Goal: Book appointment/travel/reservation

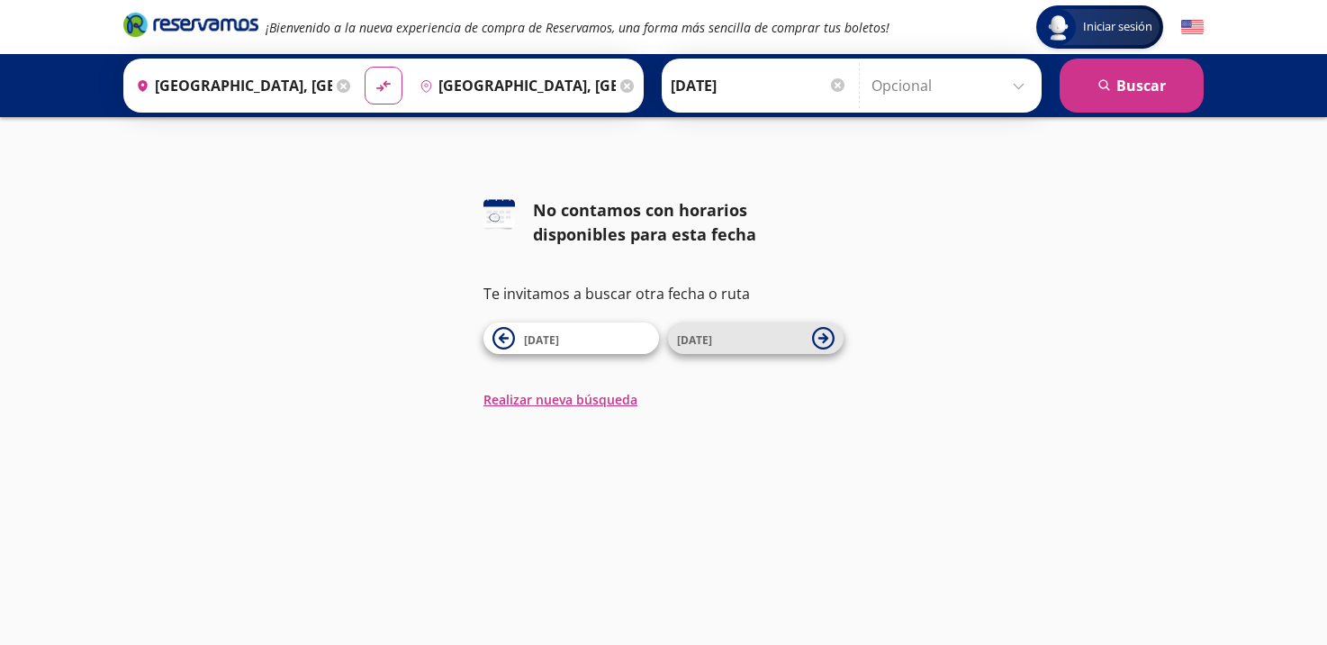
click at [825, 335] on icon at bounding box center [823, 338] width 10 height 10
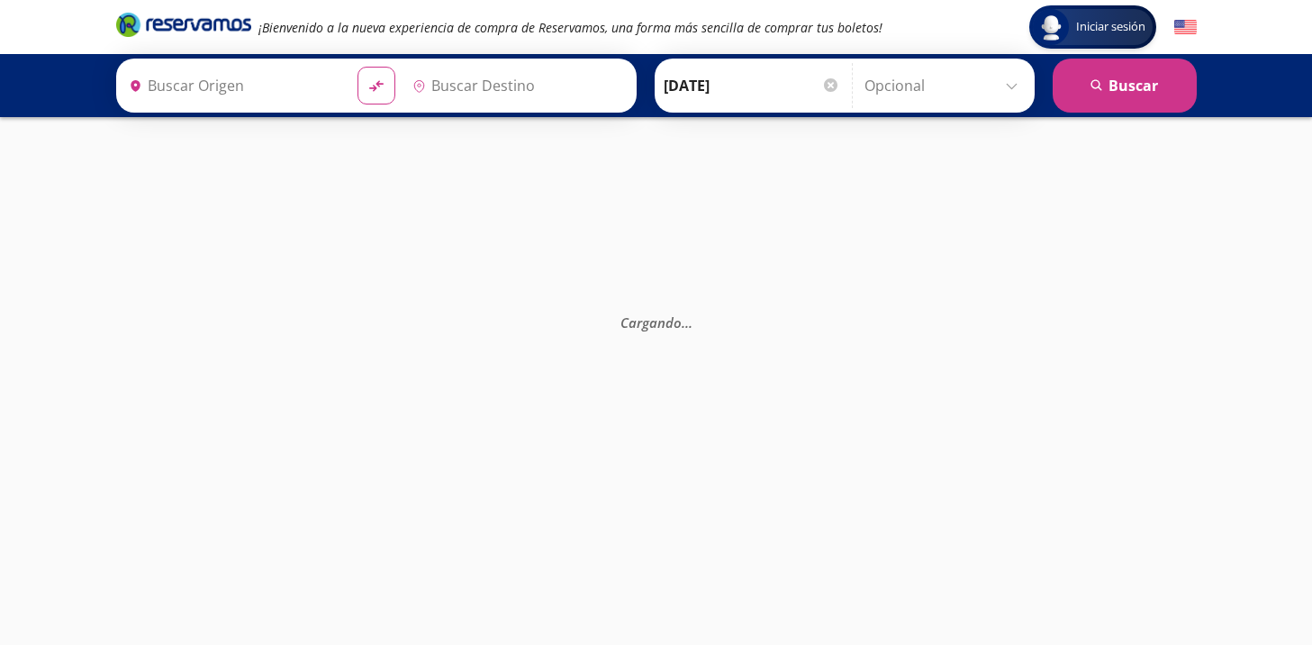
type input "[GEOGRAPHIC_DATA], [GEOGRAPHIC_DATA]"
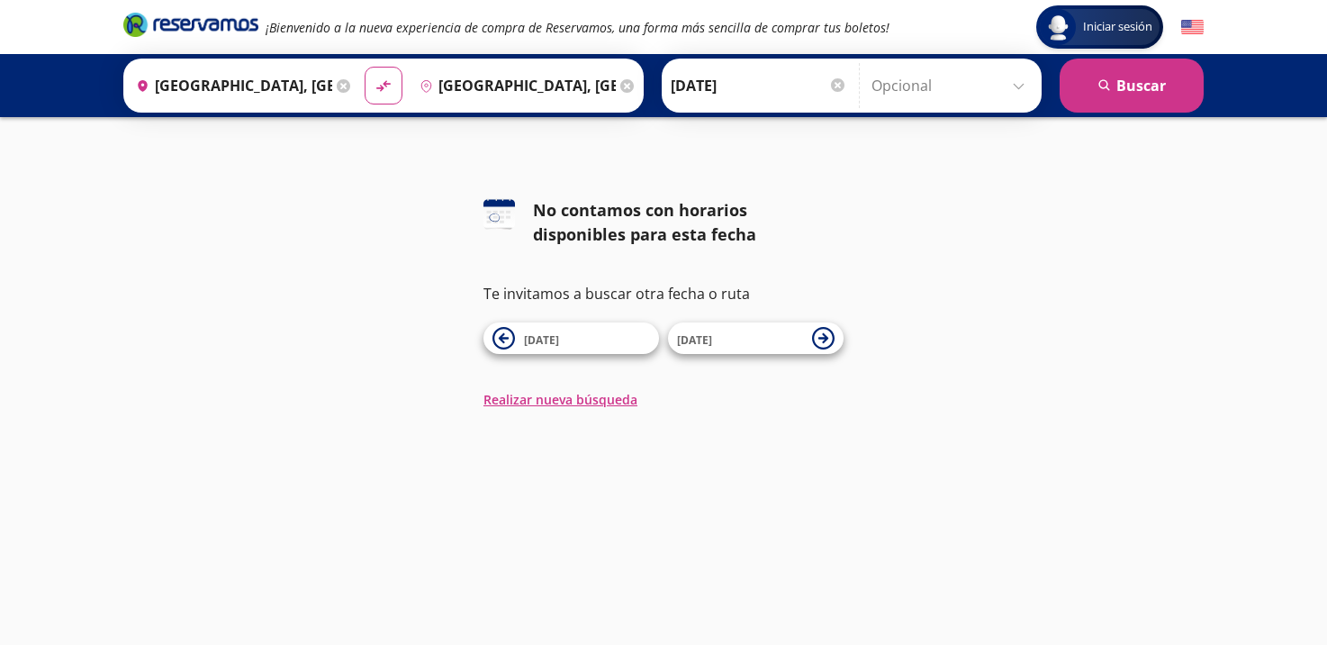
click at [744, 86] on input "[DATE]" at bounding box center [759, 85] width 176 height 45
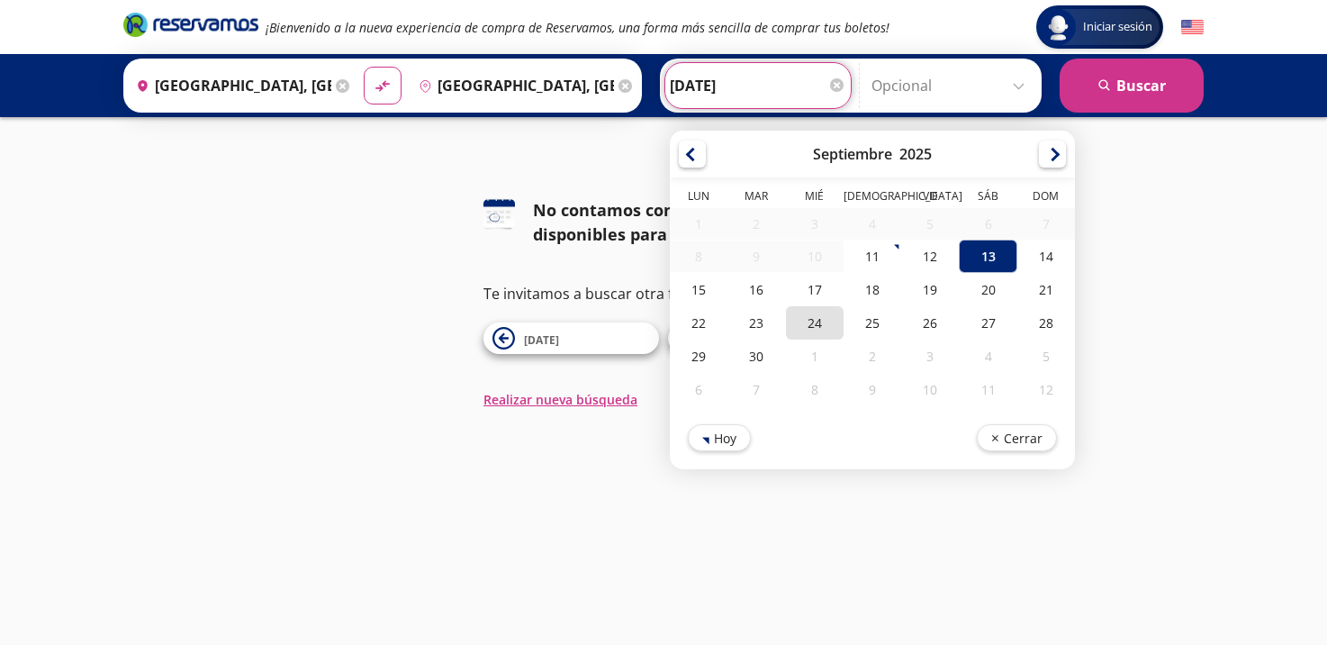
click at [824, 320] on div "24" at bounding box center [815, 322] width 58 height 33
type input "[DATE]"
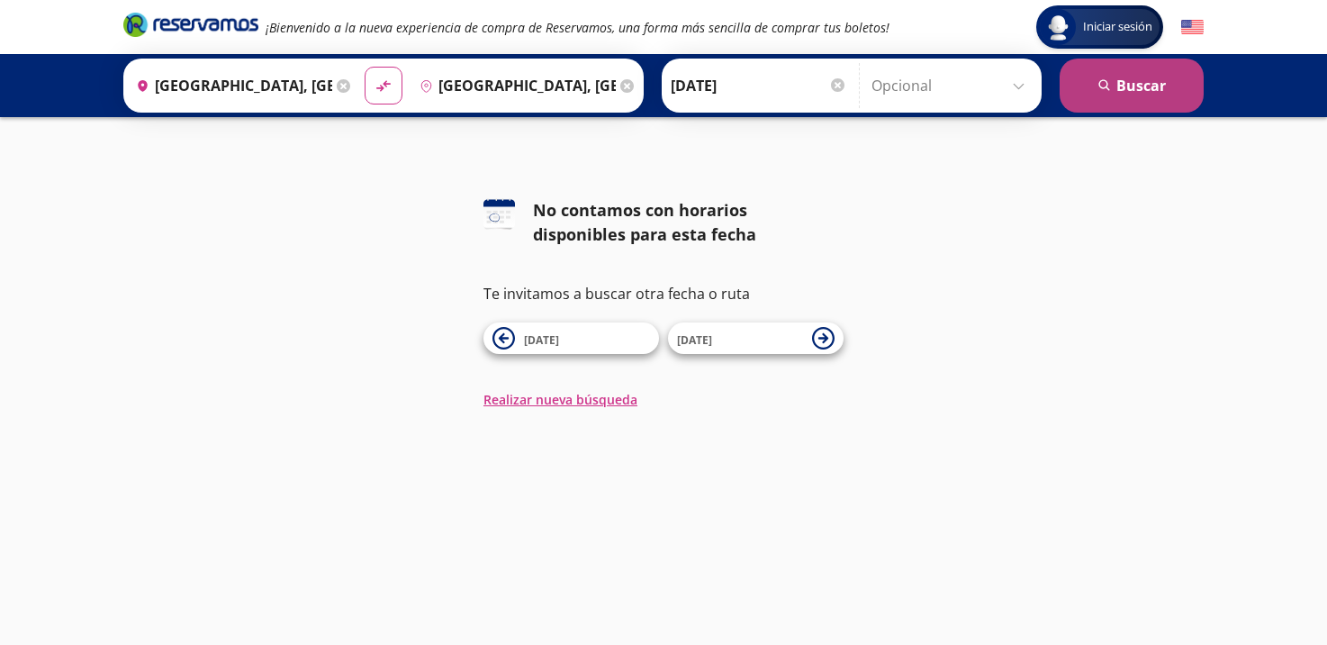
click at [1114, 97] on button "search [GEOGRAPHIC_DATA]" at bounding box center [1131, 86] width 144 height 54
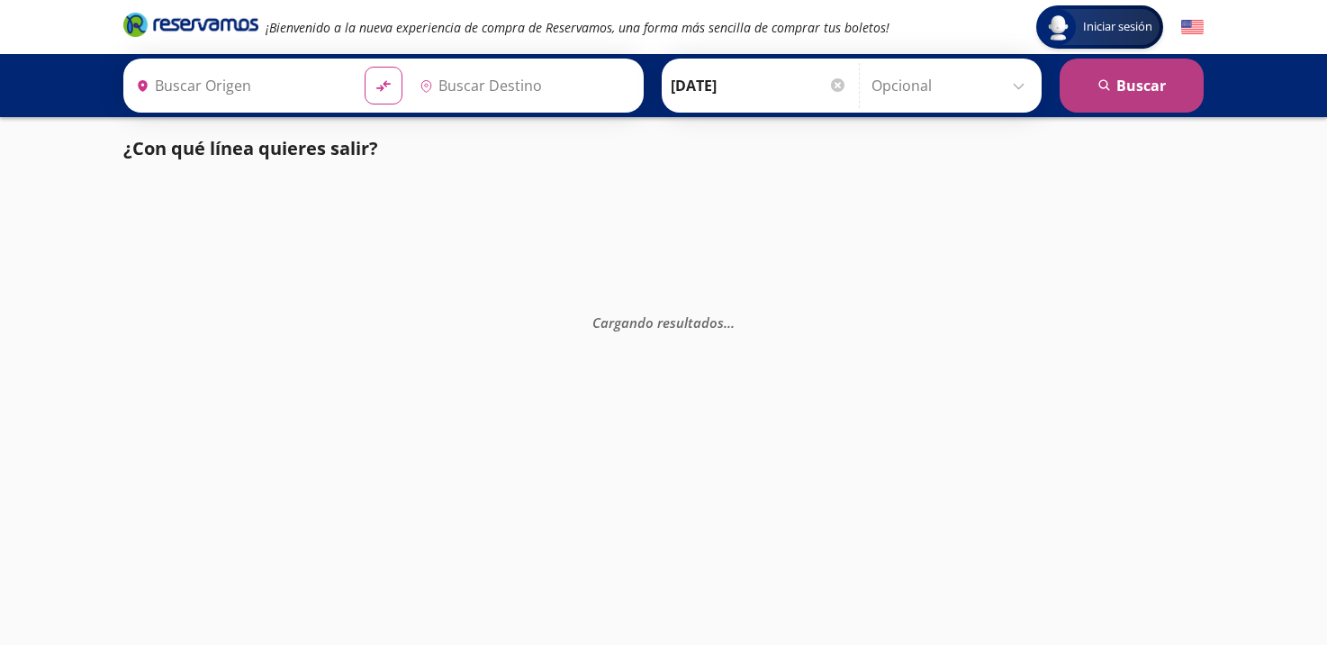
type input "[GEOGRAPHIC_DATA], [GEOGRAPHIC_DATA]"
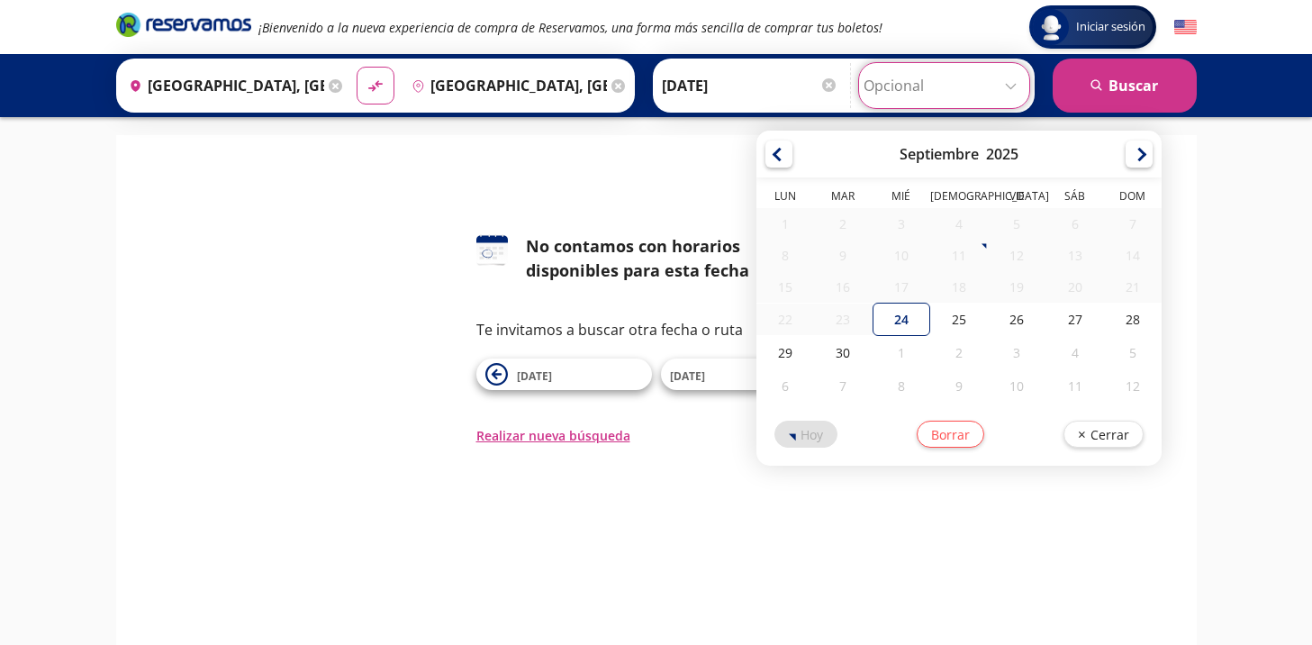
click at [888, 86] on input "Opcional" at bounding box center [943, 85] width 161 height 45
click at [847, 359] on div "30" at bounding box center [843, 352] width 58 height 33
type input "[DATE]"
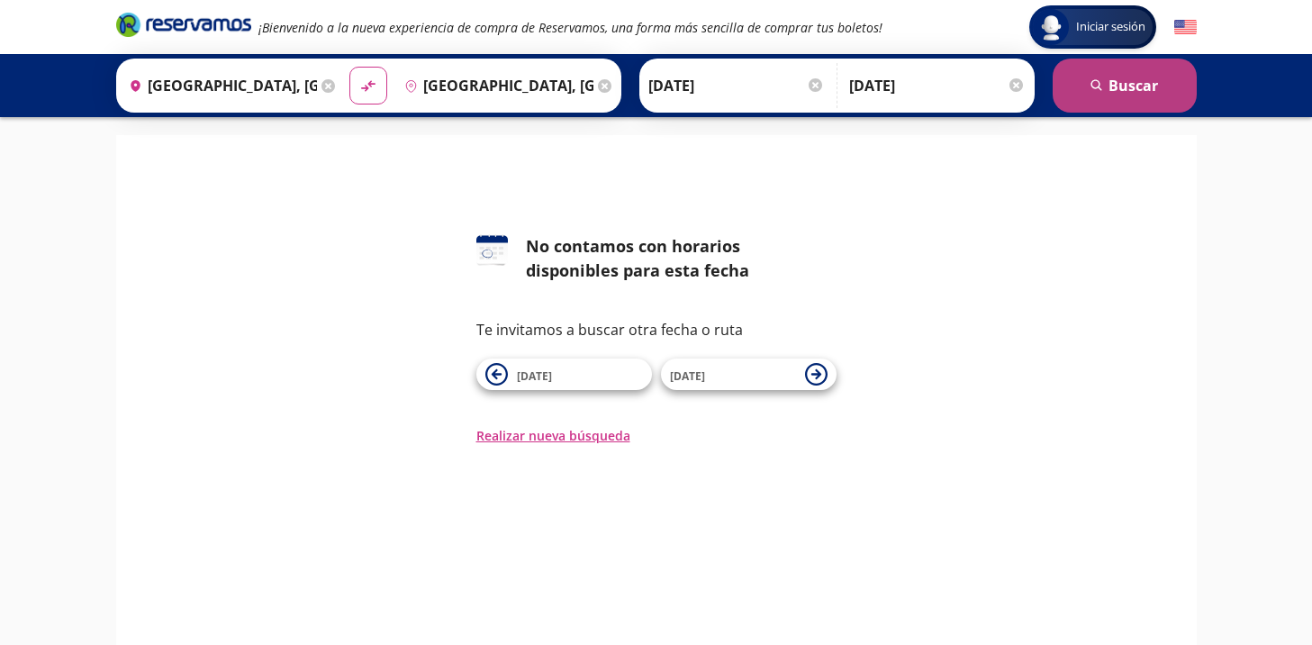
click at [1106, 82] on button "search [GEOGRAPHIC_DATA]" at bounding box center [1124, 86] width 144 height 54
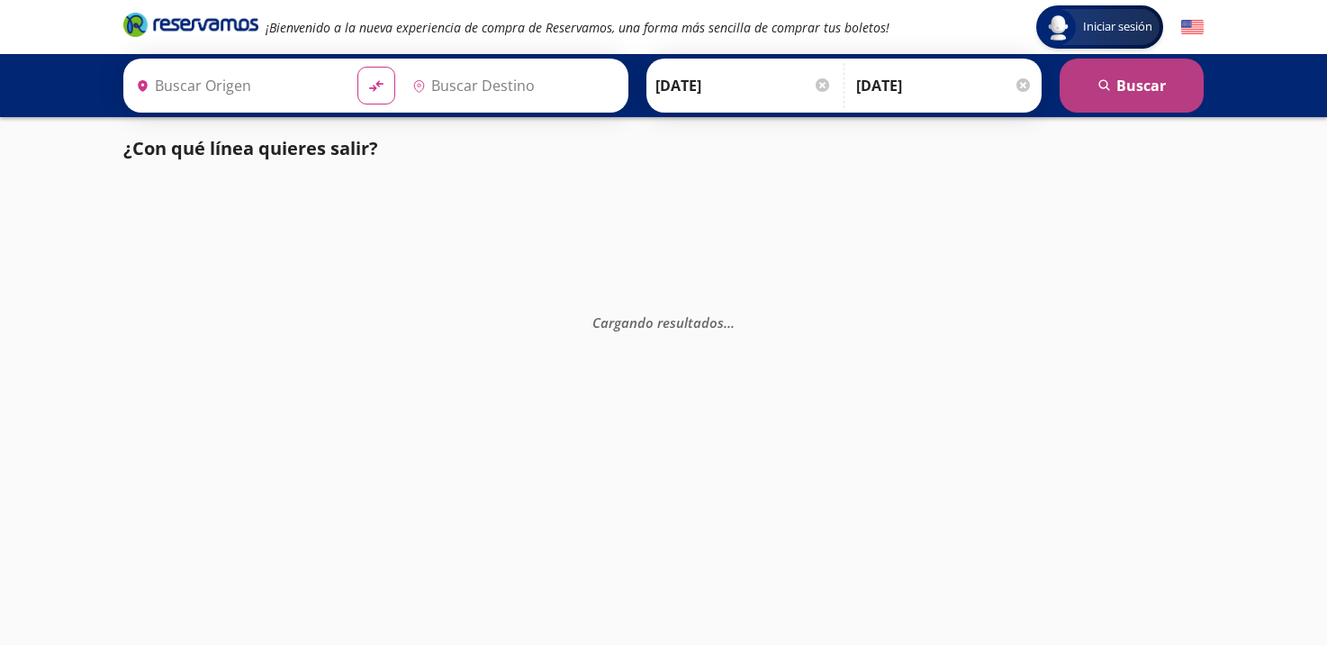
type input "[GEOGRAPHIC_DATA], [GEOGRAPHIC_DATA]"
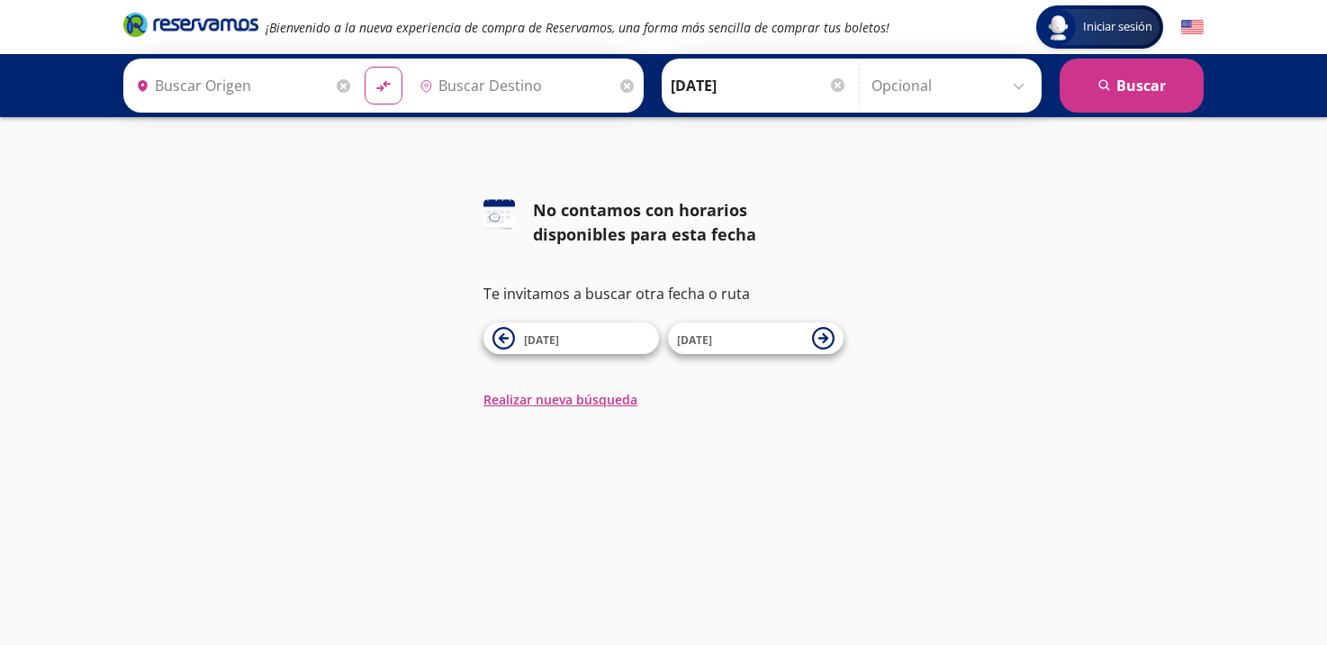
type input "[GEOGRAPHIC_DATA], [GEOGRAPHIC_DATA]"
